Goal: Transaction & Acquisition: Purchase product/service

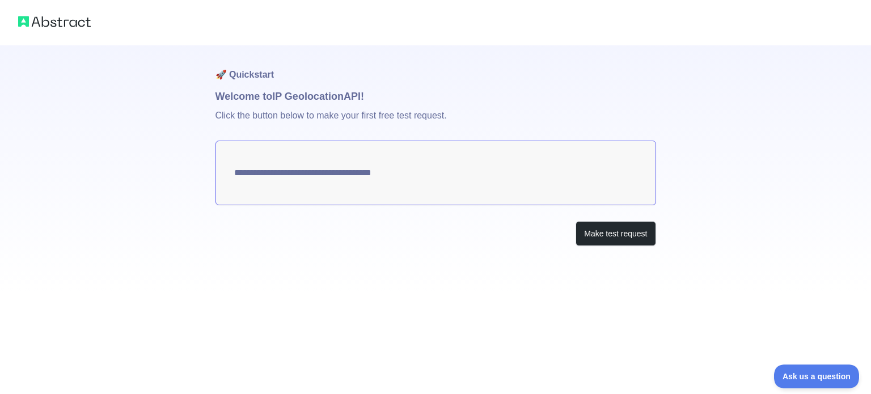
type textarea "**********"
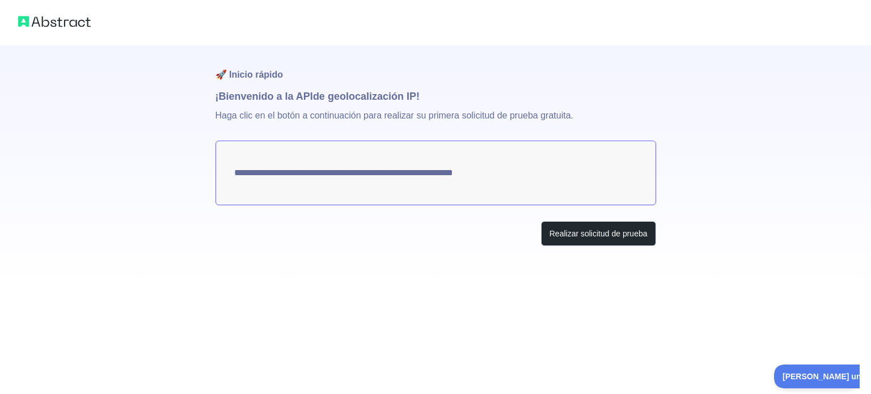
click at [445, 92] on h1 "¡Bienvenido a la API de geolocalización IP !" at bounding box center [436, 96] width 441 height 16
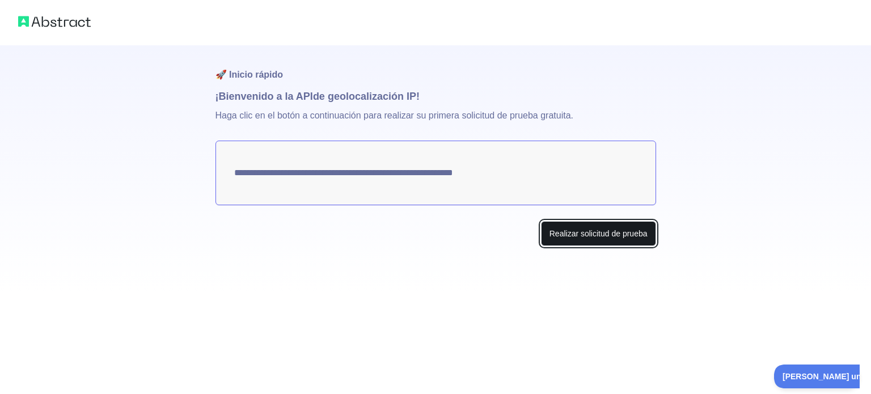
click at [550, 235] on font "Realizar solicitud de prueba" at bounding box center [599, 233] width 98 height 9
click at [618, 233] on button "Make test request" at bounding box center [616, 234] width 80 height 26
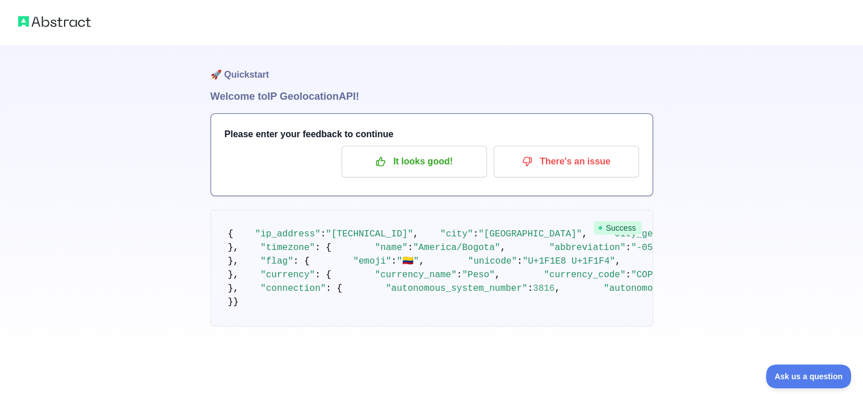
click at [622, 229] on span "Success" at bounding box center [617, 228] width 48 height 14
click at [454, 242] on pre "{ "ip_address" : "[TECHNICAL_ID]" , "city" : "[GEOGRAPHIC_DATA]" , "city_geonam…" at bounding box center [431, 268] width 442 height 117
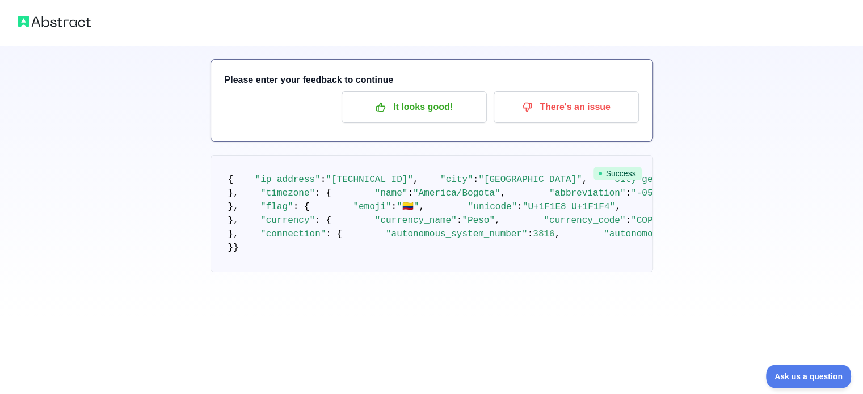
scroll to position [6, 0]
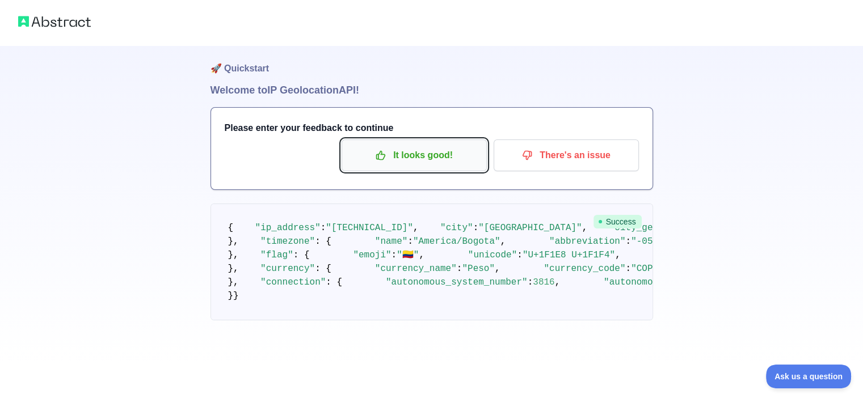
click at [386, 159] on icon "button" at bounding box center [380, 155] width 11 height 11
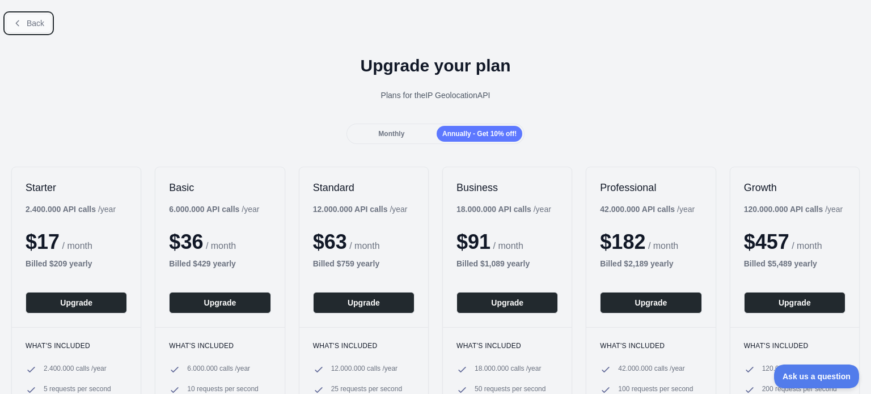
click at [40, 25] on span "Back" at bounding box center [36, 23] width 18 height 9
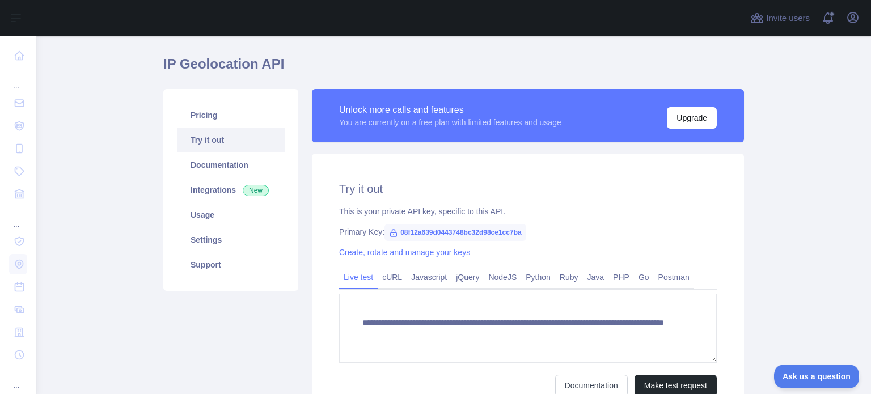
scroll to position [30, 0]
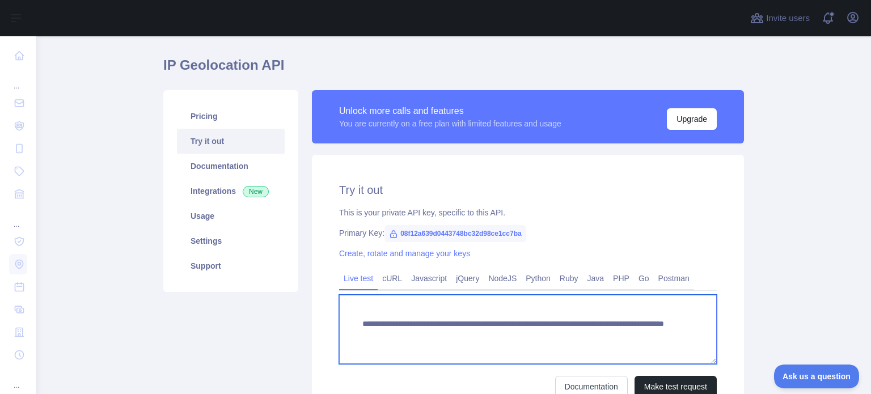
drag, startPoint x: 623, startPoint y: 336, endPoint x: 352, endPoint y: 315, distance: 272.0
click at [352, 315] on textarea "**********" at bounding box center [528, 329] width 378 height 69
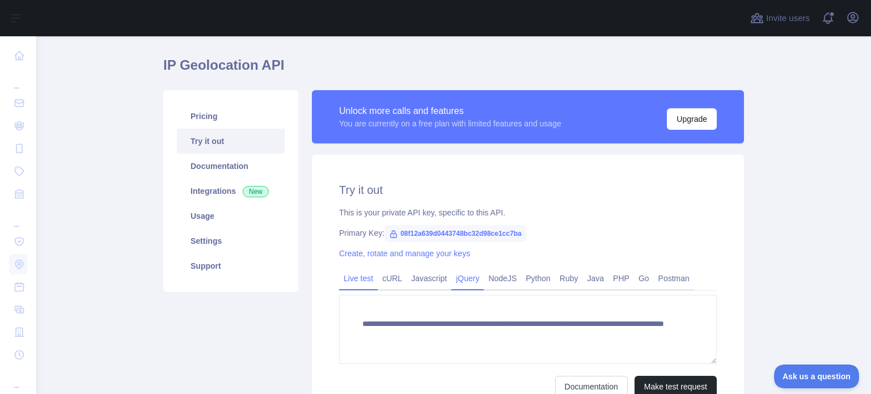
click at [460, 278] on link "jQuery" at bounding box center [467, 278] width 32 height 18
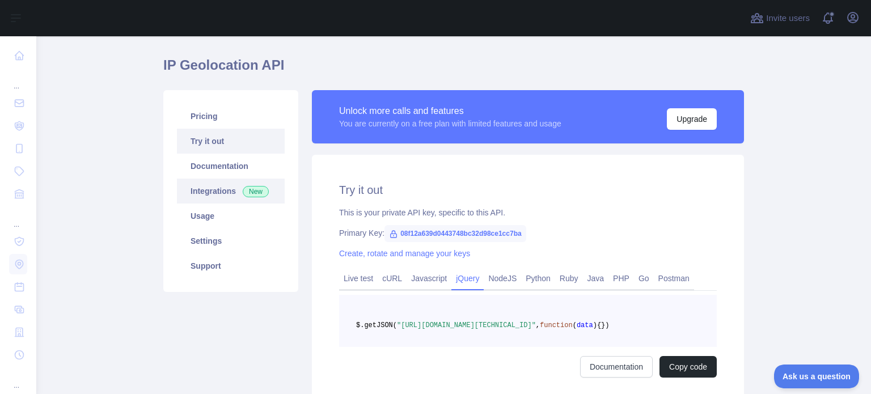
click at [217, 196] on link "Integrations New" at bounding box center [231, 191] width 108 height 25
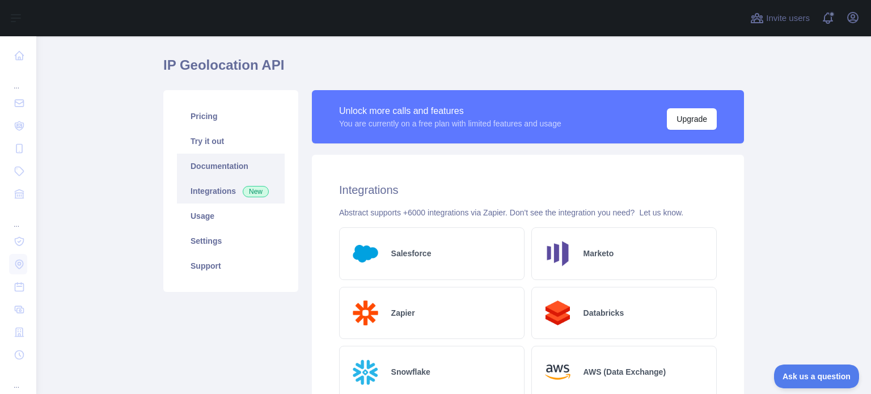
click at [206, 167] on link "Documentation" at bounding box center [231, 166] width 108 height 25
